Goal: Information Seeking & Learning: Learn about a topic

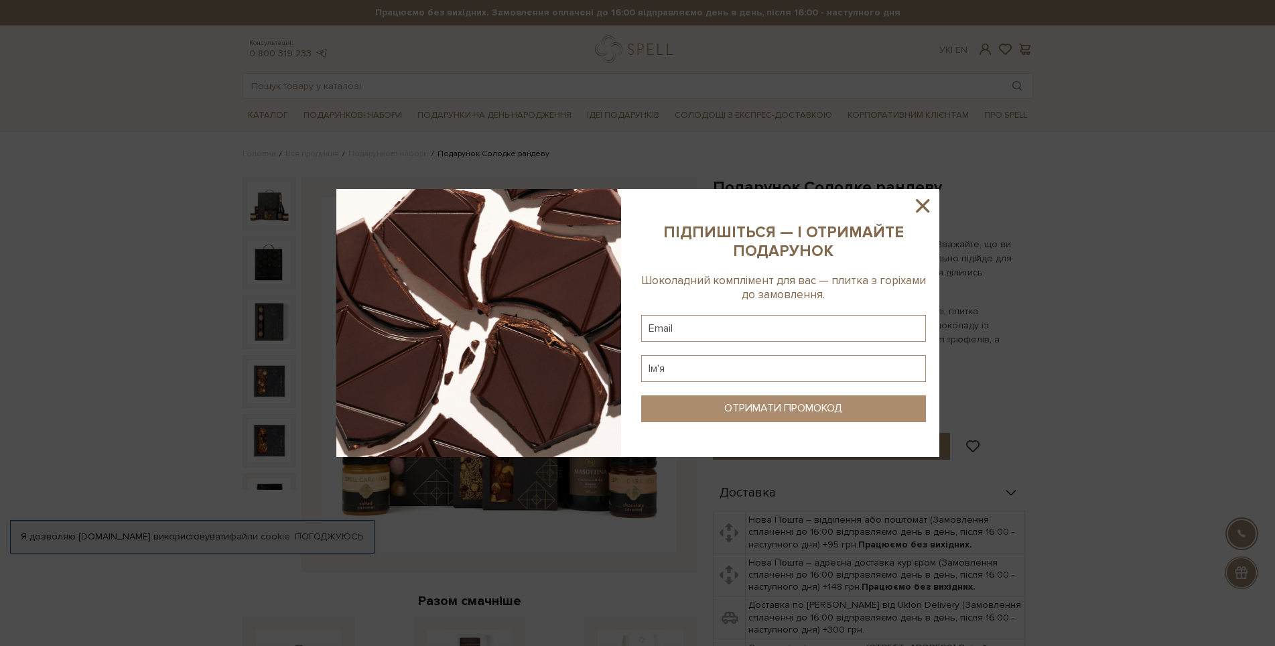
click at [926, 210] on icon at bounding box center [922, 205] width 13 height 13
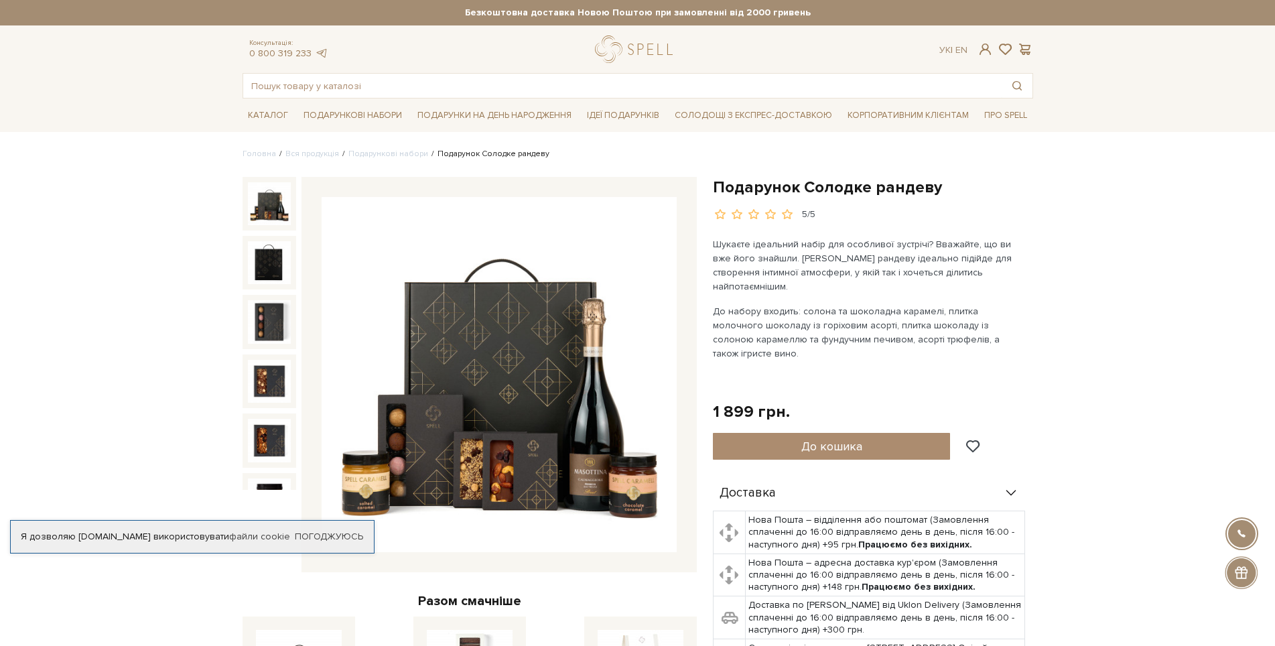
click at [531, 372] on img at bounding box center [499, 374] width 355 height 355
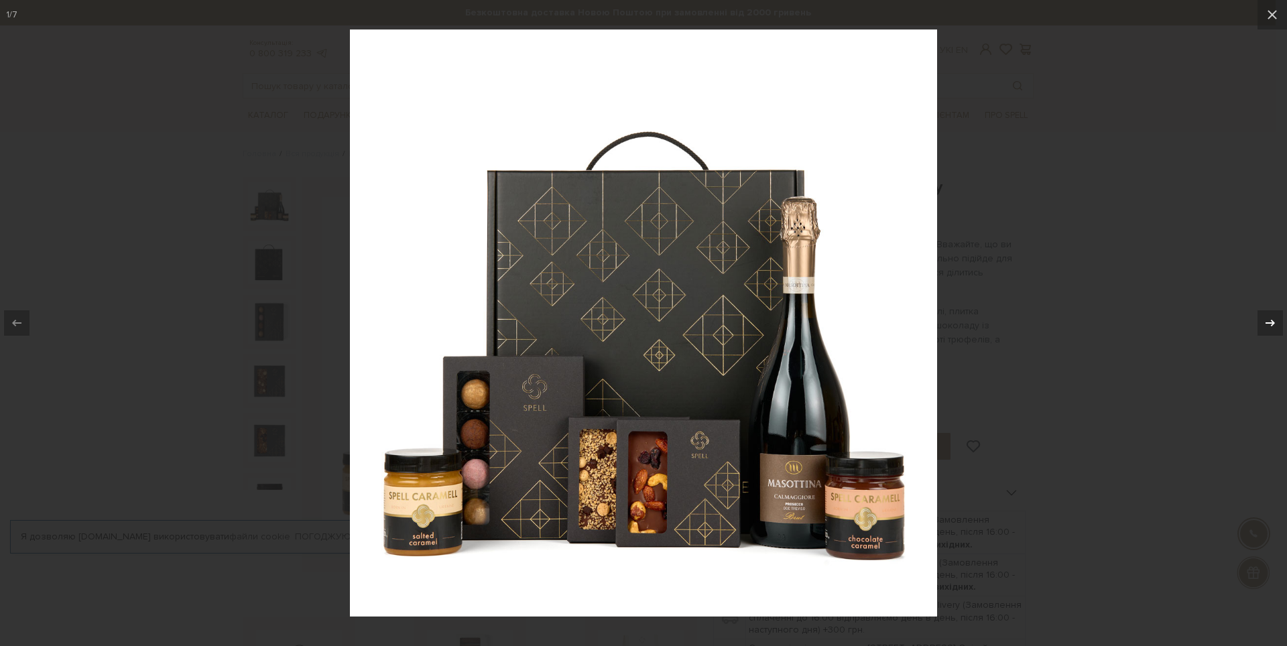
click at [1275, 334] on div at bounding box center [1269, 322] width 25 height 25
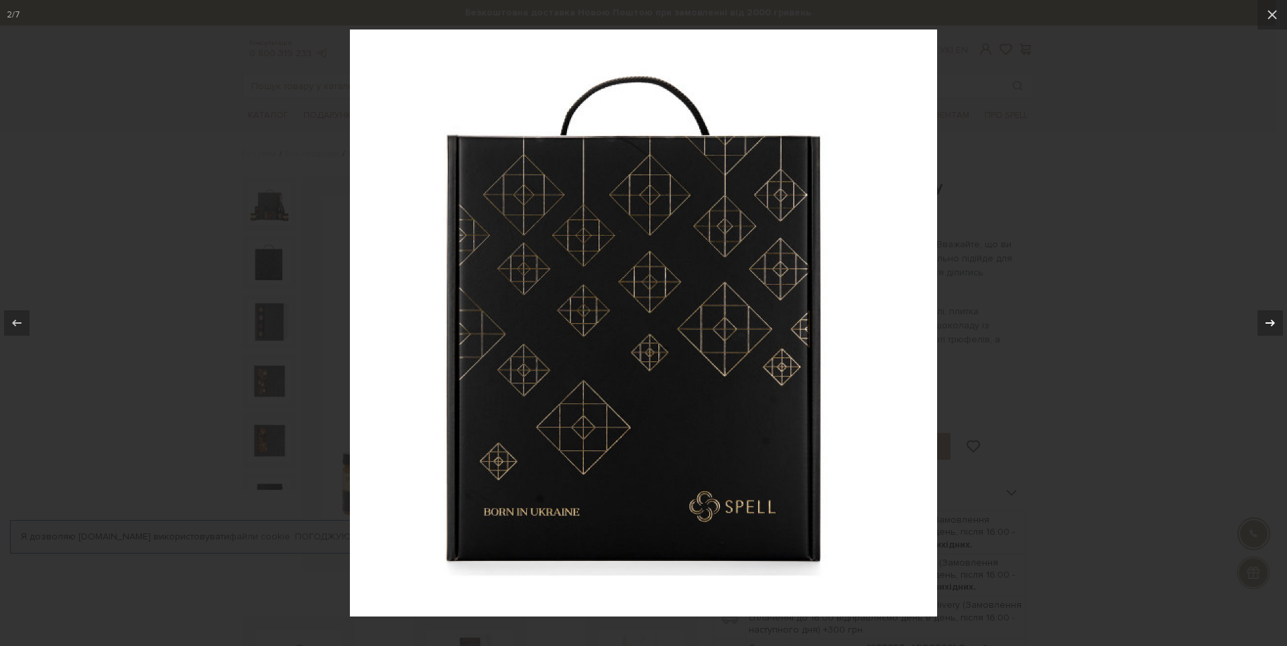
click at [1275, 334] on div at bounding box center [1269, 322] width 25 height 25
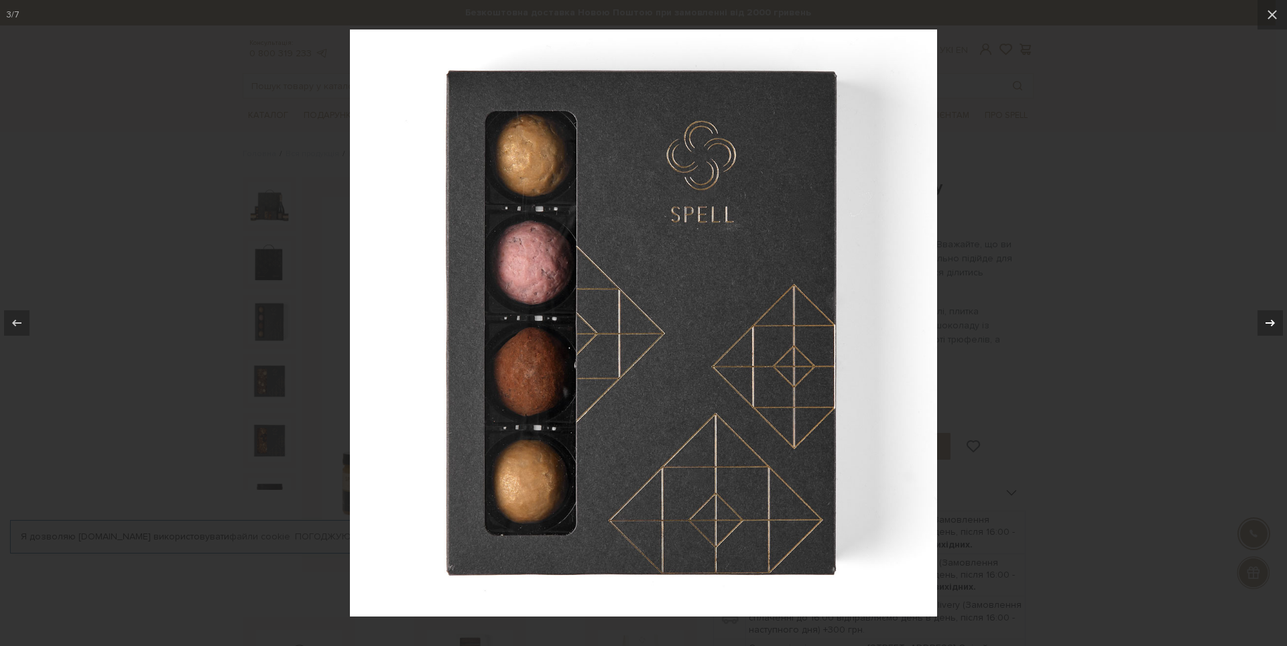
click at [1275, 334] on div at bounding box center [1269, 322] width 25 height 25
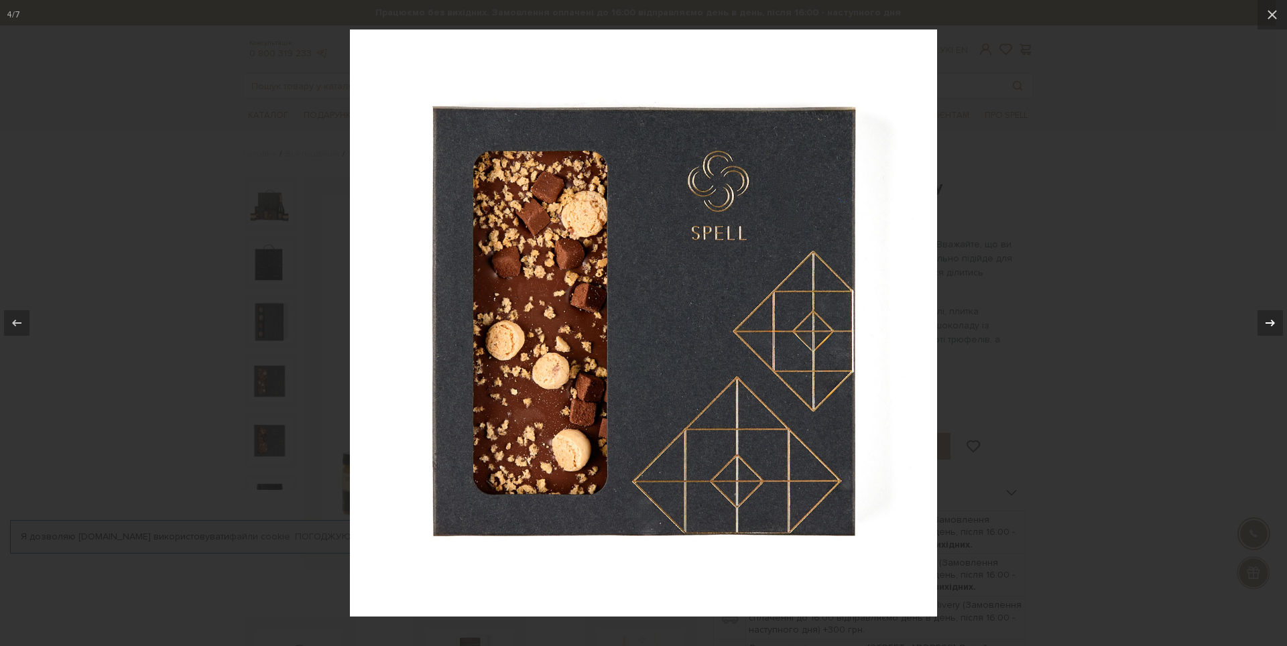
click at [1275, 334] on div at bounding box center [1269, 322] width 25 height 25
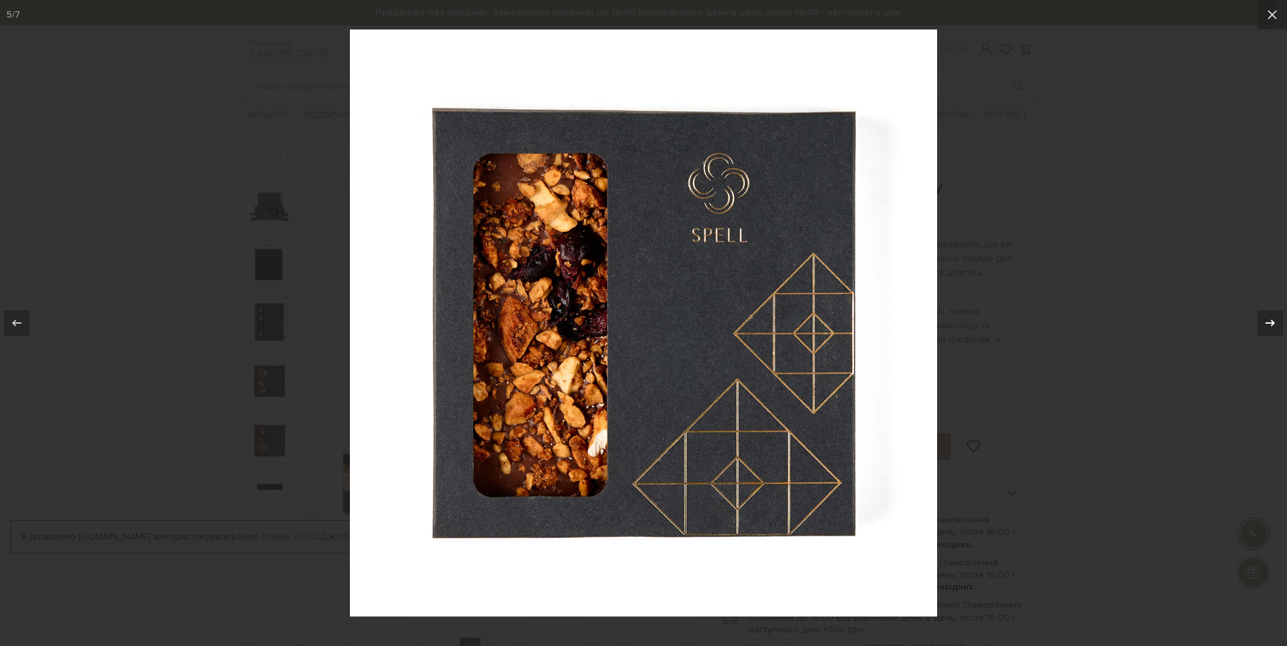
click at [1275, 334] on div at bounding box center [1269, 322] width 25 height 25
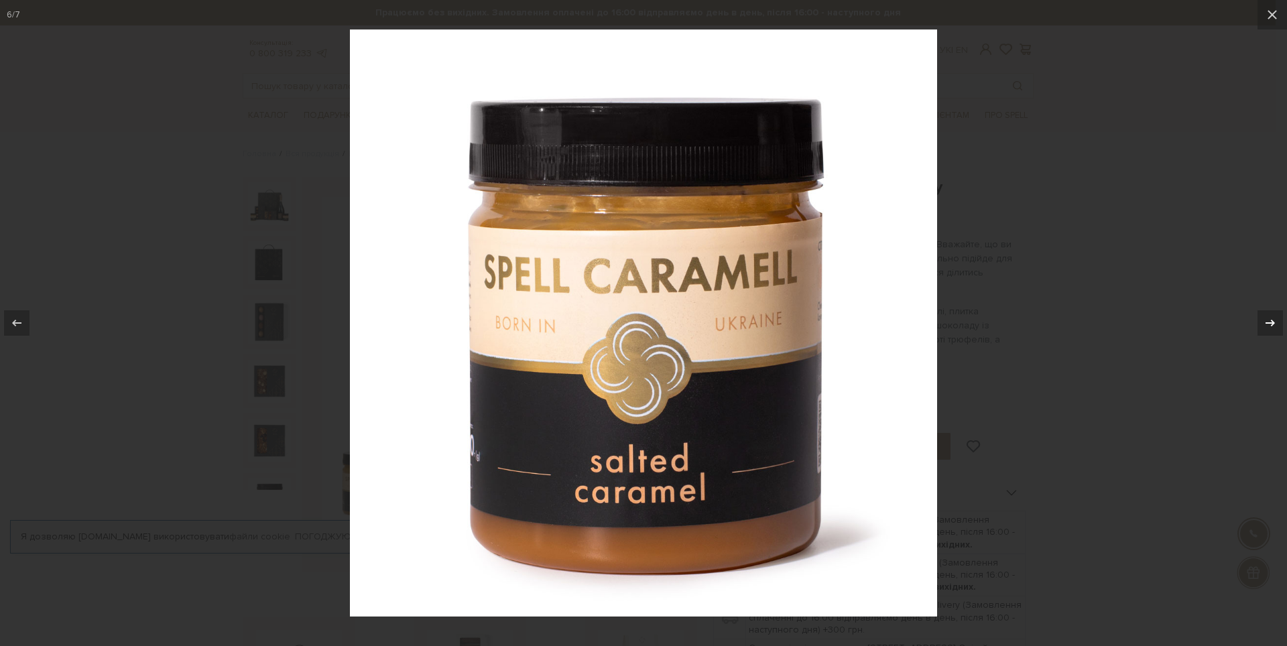
click at [1275, 334] on div at bounding box center [1269, 322] width 25 height 25
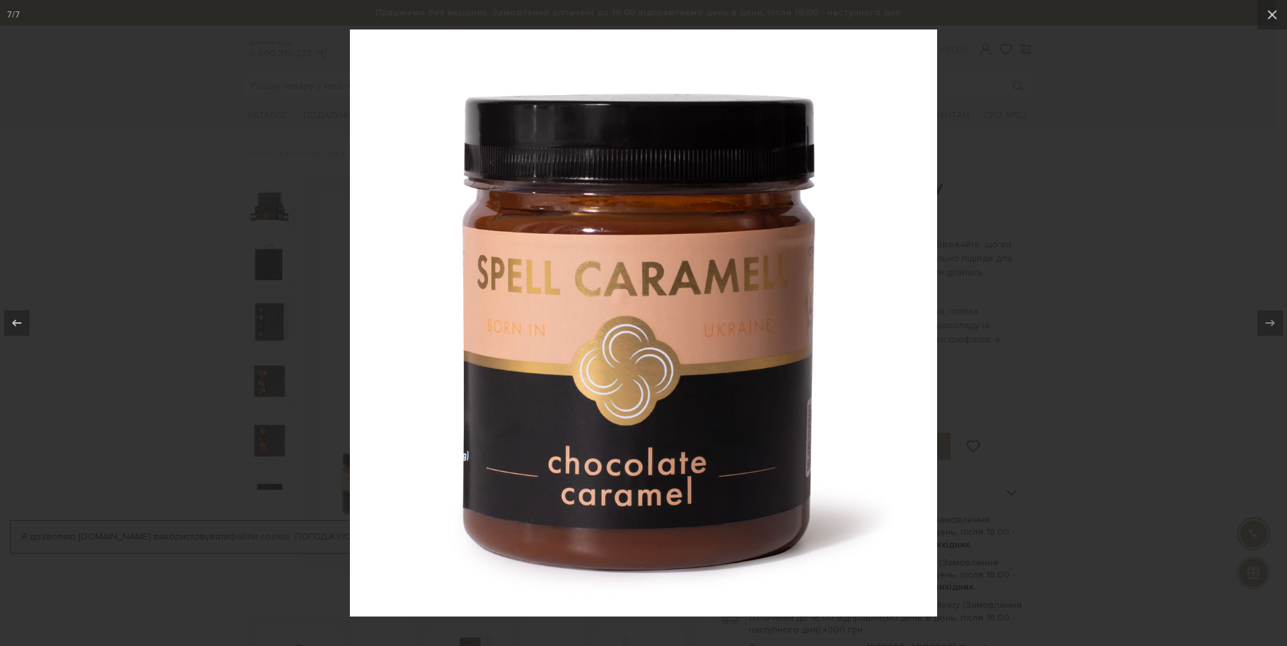
click at [1275, 334] on div at bounding box center [1269, 322] width 25 height 25
click at [1271, 326] on icon at bounding box center [1270, 323] width 16 height 16
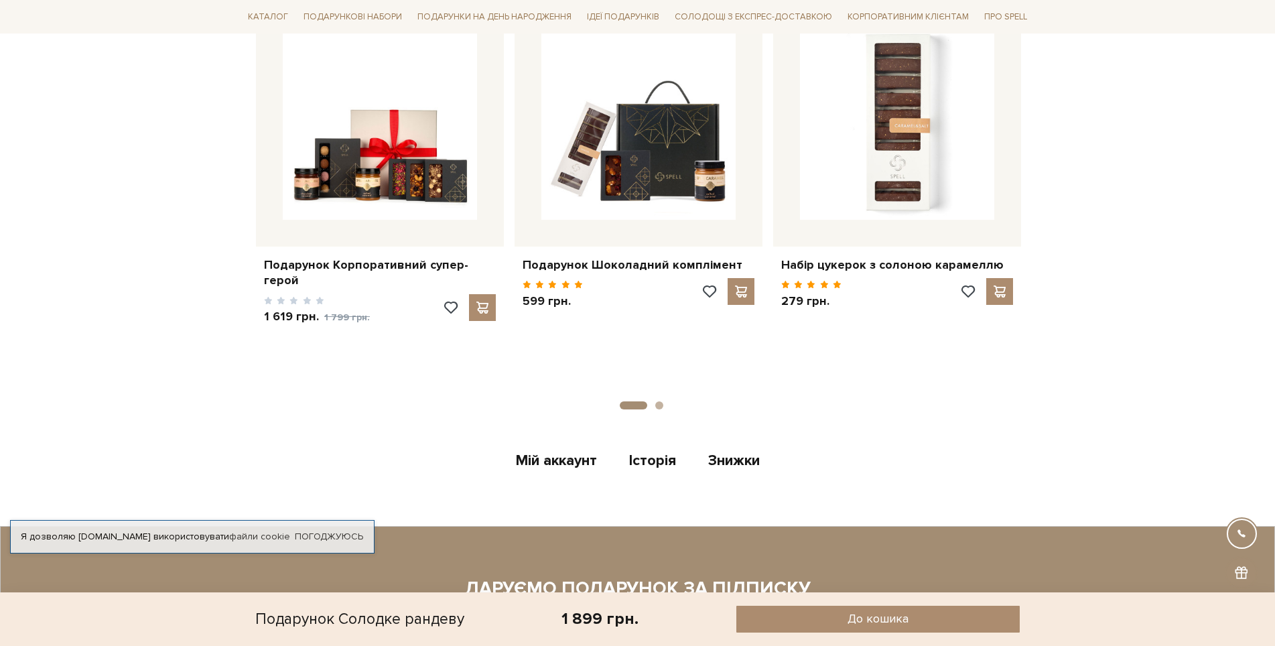
scroll to position [1139, 0]
